Goal: Information Seeking & Learning: Learn about a topic

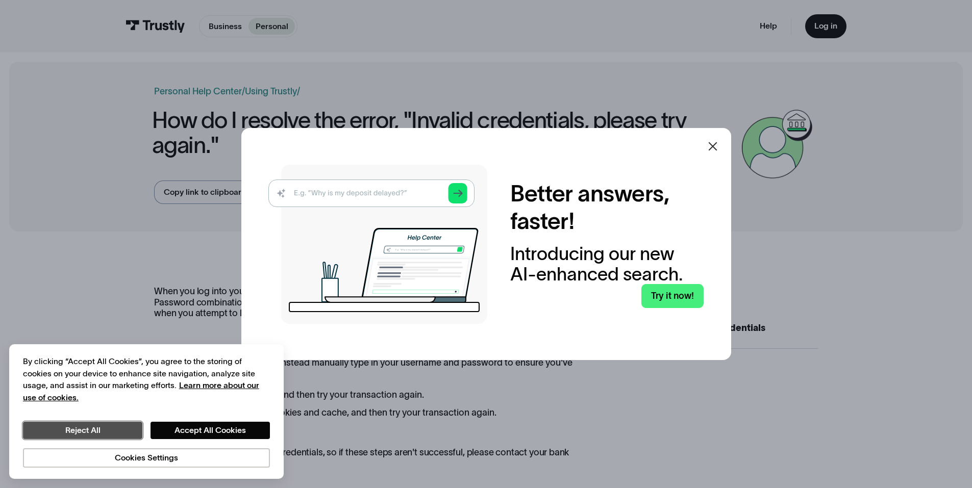
click at [88, 428] on button "Reject All" at bounding box center [82, 430] width 119 height 17
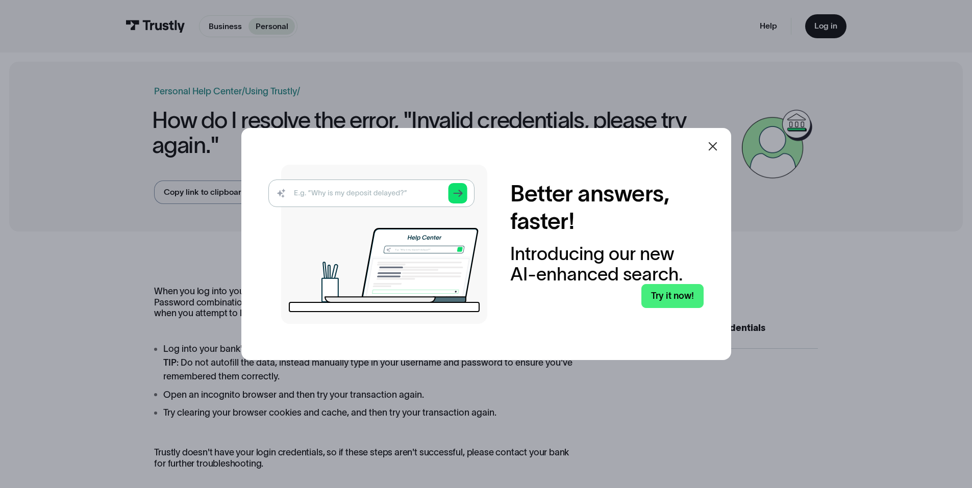
click at [715, 146] on icon at bounding box center [712, 146] width 12 height 12
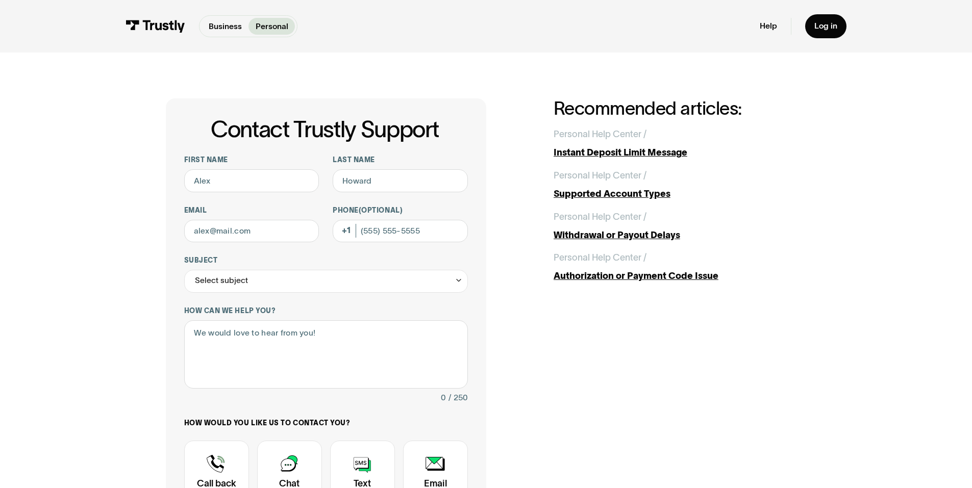
click at [619, 384] on div "Contact Trustly Support First name Last name Email Phone (Optional) Subject Sel…" at bounding box center [486, 358] width 641 height 521
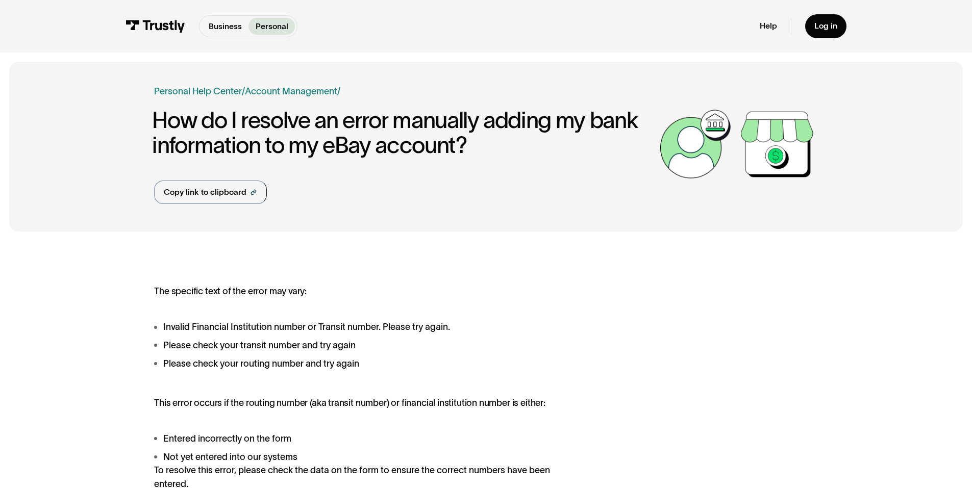
click at [140, 27] on img at bounding box center [155, 26] width 60 height 13
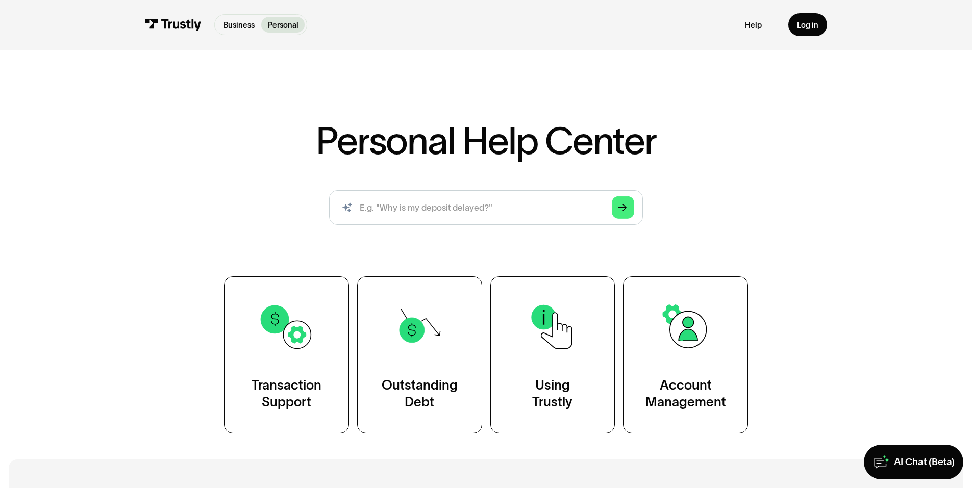
scroll to position [102, 0]
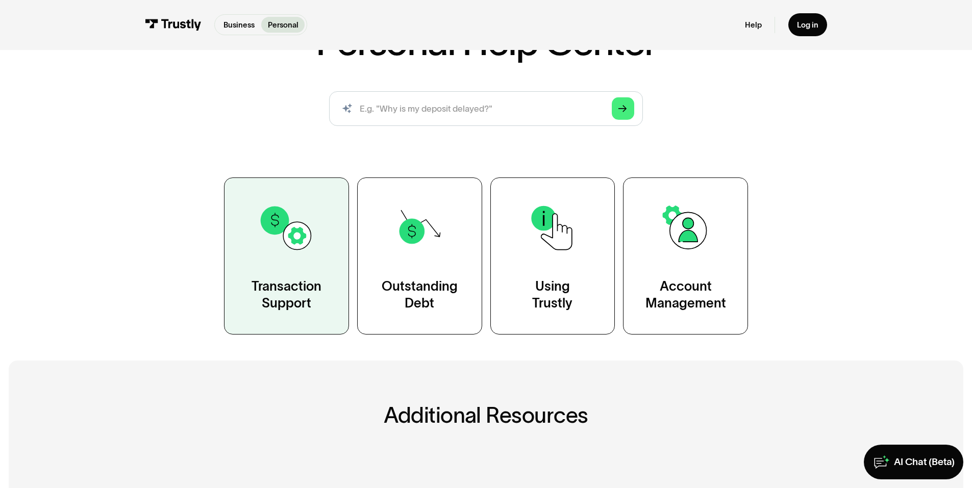
click at [287, 234] on img at bounding box center [286, 228] width 56 height 56
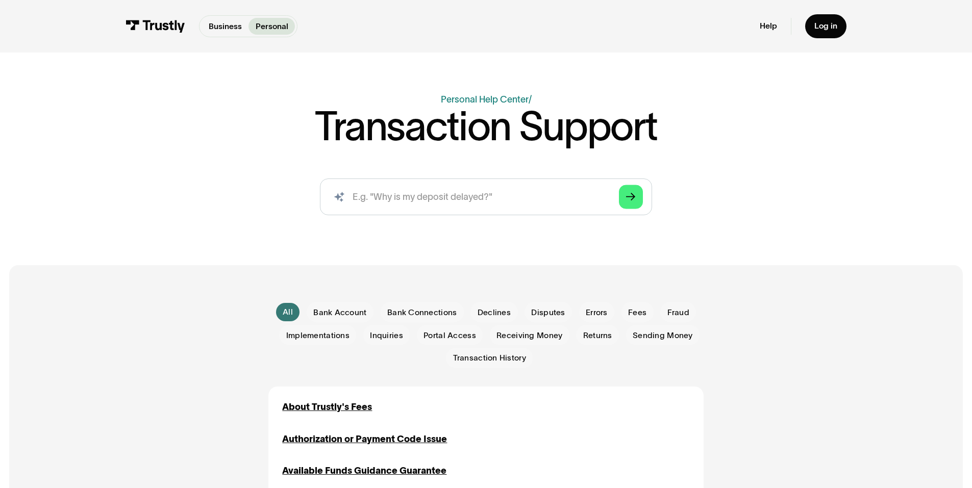
scroll to position [153, 0]
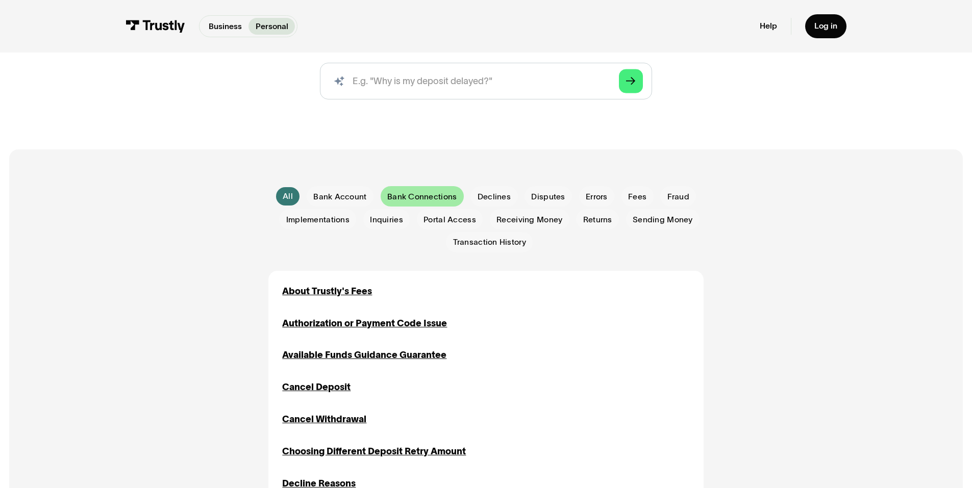
click at [423, 198] on span "Bank Connections" at bounding box center [421, 196] width 69 height 11
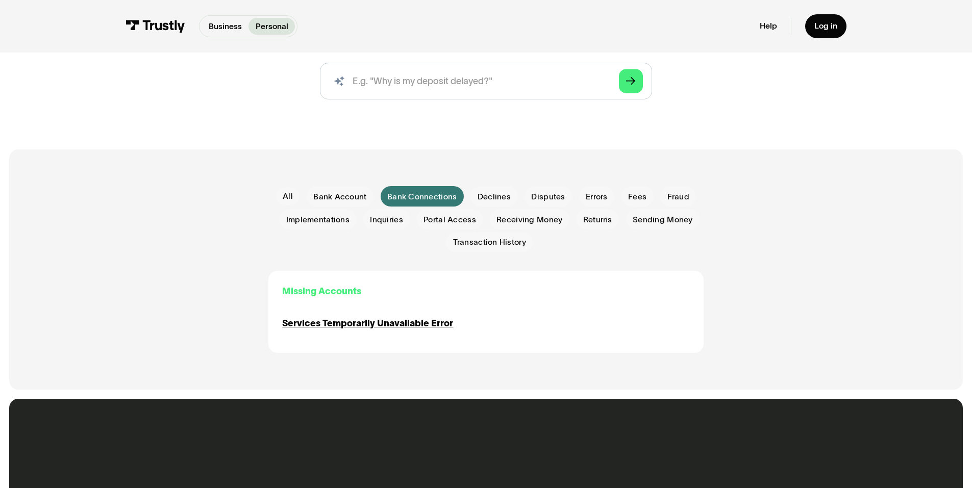
click at [330, 292] on div "Missing Accounts" at bounding box center [321, 292] width 79 height 14
